Goal: Navigation & Orientation: Find specific page/section

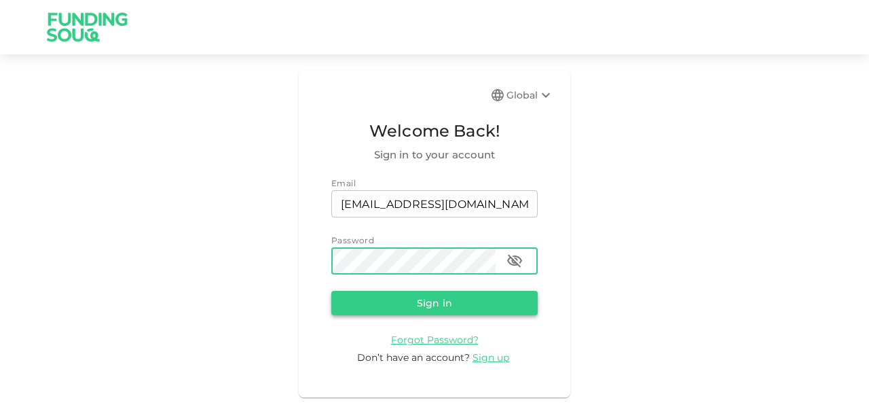
click at [407, 305] on button "Sign in" at bounding box center [434, 303] width 206 height 24
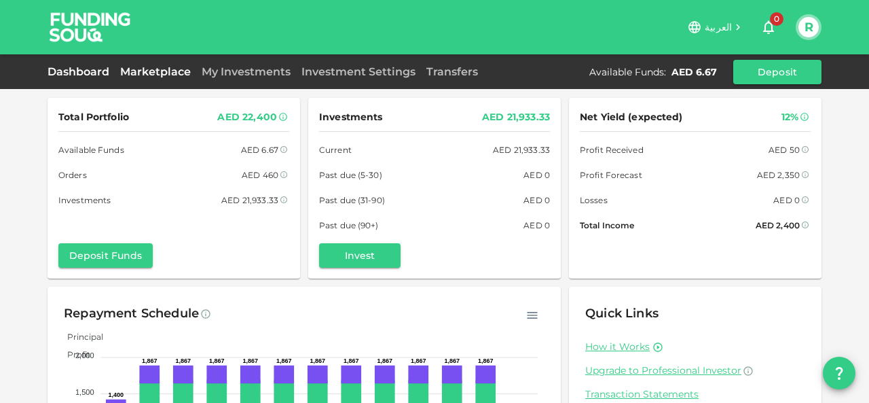
click at [158, 75] on link "Marketplace" at bounding box center [155, 71] width 81 height 13
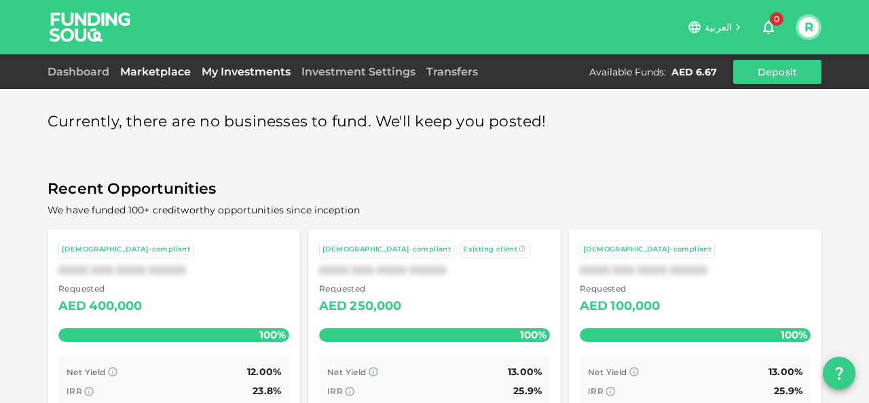
click at [224, 77] on link "My Investments" at bounding box center [246, 71] width 100 height 13
